Goal: Information Seeking & Learning: Check status

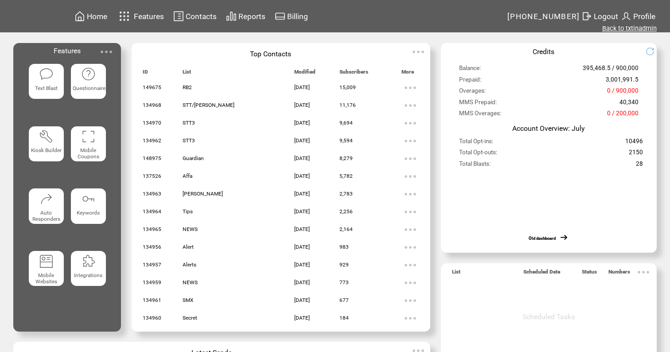
click at [632, 29] on link "Back to txtinadmin" at bounding box center [629, 28] width 54 height 8
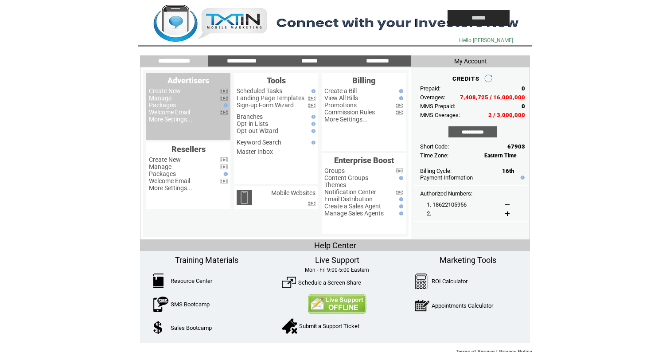
click at [169, 98] on link "Manage" at bounding box center [160, 97] width 23 height 7
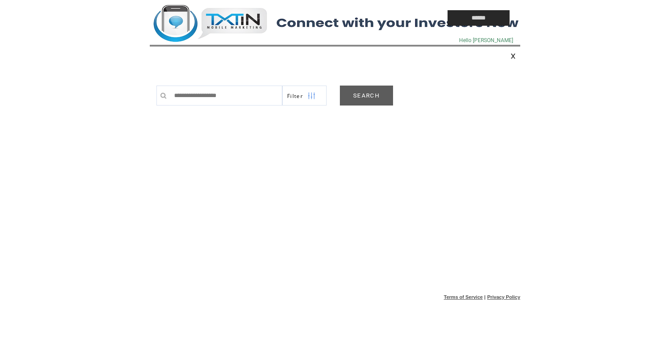
click at [370, 94] on link "SEARCH" at bounding box center [366, 95] width 53 height 20
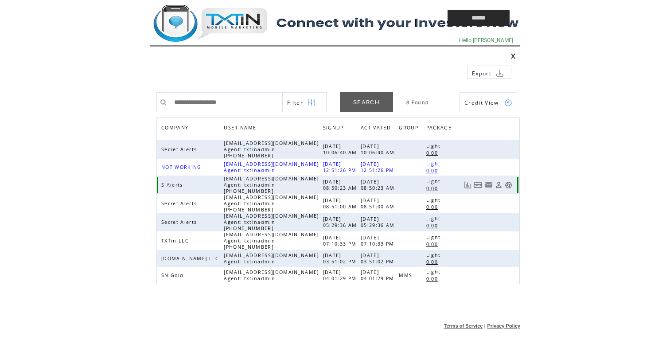
click at [505, 186] on link at bounding box center [509, 185] width 8 height 8
click at [253, 31] on td at bounding box center [278, 18] width 257 height 36
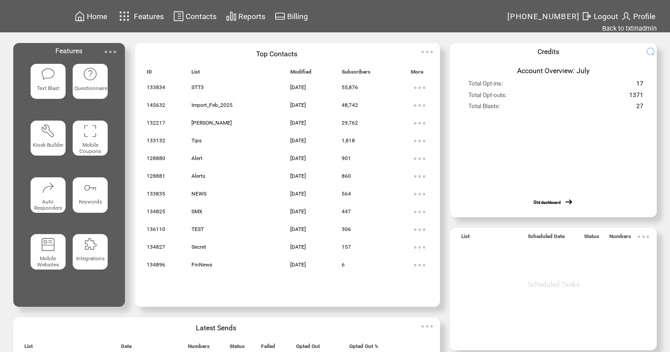
click at [249, 26] on td "Home Features Contacts Reports Billing" at bounding box center [290, 16] width 434 height 32
click at [259, 18] on span "Reports" at bounding box center [251, 16] width 27 height 9
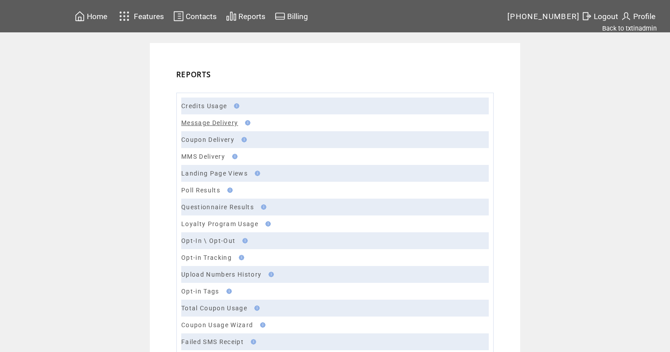
click at [205, 125] on link "Message Delivery" at bounding box center [209, 122] width 57 height 7
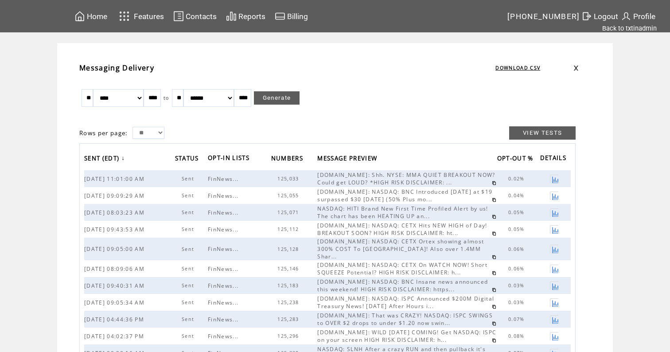
click at [555, 213] on link at bounding box center [554, 212] width 8 height 8
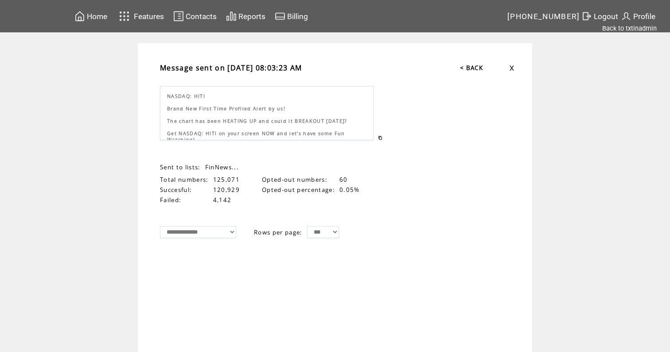
click at [619, 306] on td "**********" at bounding box center [335, 205] width 670 height 324
